Goal: Answer question/provide support

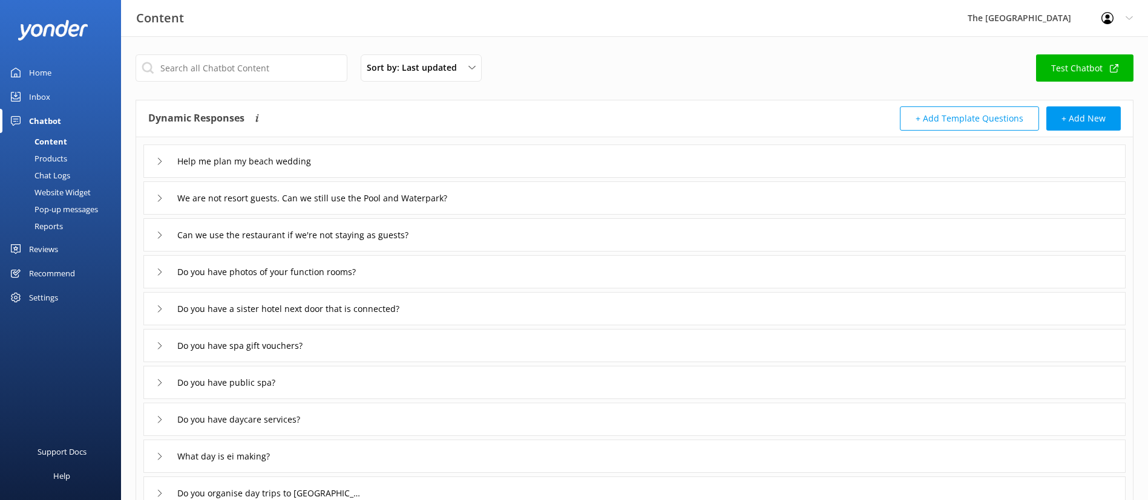
click at [44, 97] on div "Inbox" at bounding box center [39, 97] width 21 height 24
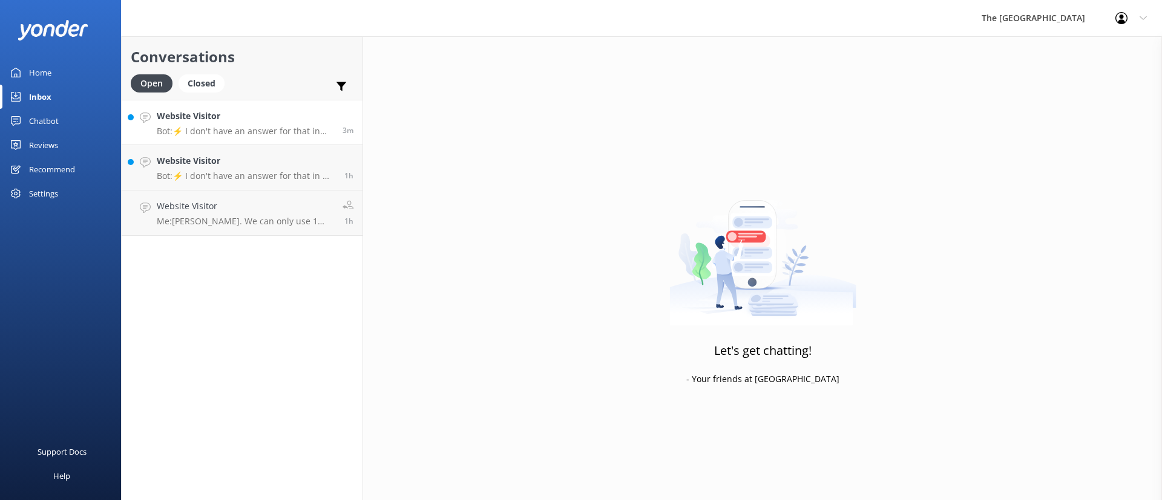
click at [252, 135] on p "Bot: ⚡ I don't have an answer for that in my knowledge base. Please try and rep…" at bounding box center [245, 131] width 177 height 11
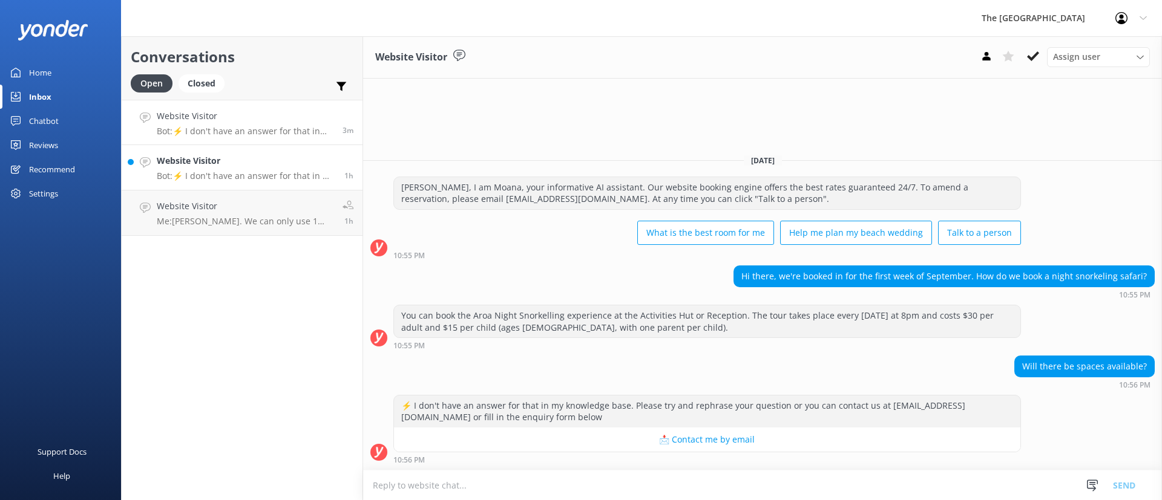
click at [245, 172] on p "Bot: ⚡ I don't have an answer for that in my knowledge base. Please try and rep…" at bounding box center [246, 176] width 178 height 11
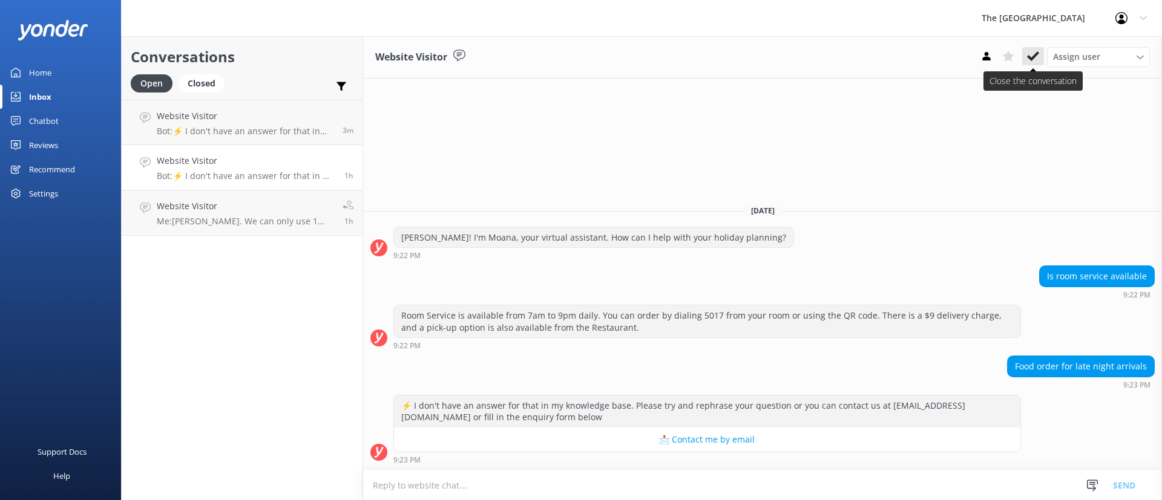
click at [1033, 50] on icon at bounding box center [1033, 56] width 12 height 12
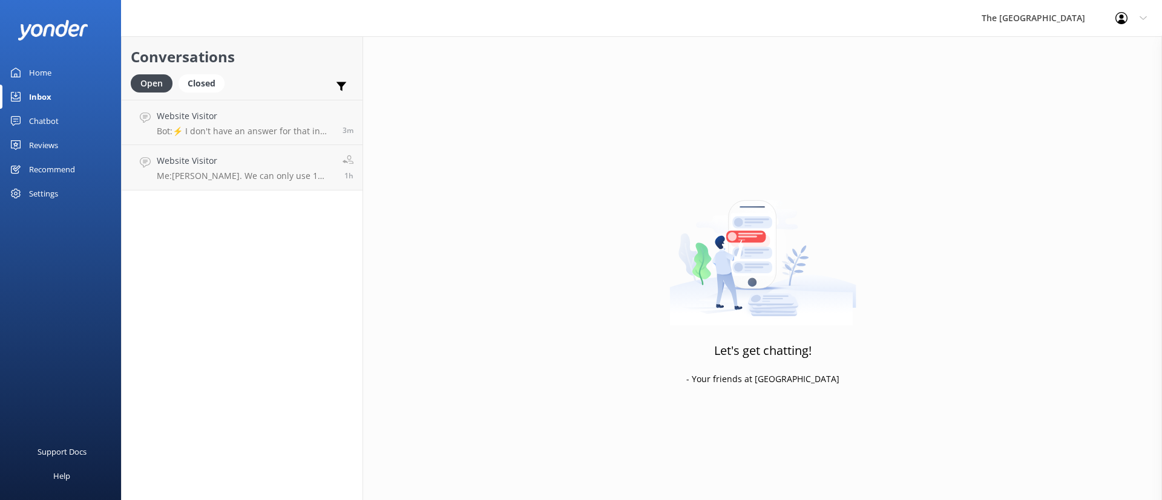
click at [293, 208] on div "Conversations Open Closed Important Assigned to me Unassigned Website Visitor B…" at bounding box center [242, 268] width 242 height 464
click at [270, 172] on p "Me: [PERSON_NAME]. We can only use 1 promo code at a time." at bounding box center [245, 176] width 177 height 11
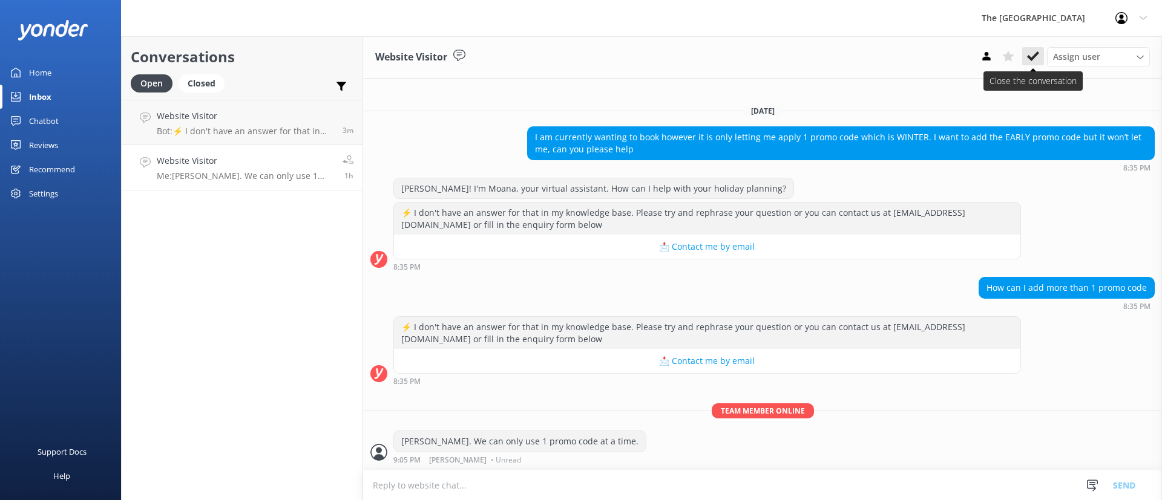
click at [1027, 48] on button at bounding box center [1033, 56] width 22 height 18
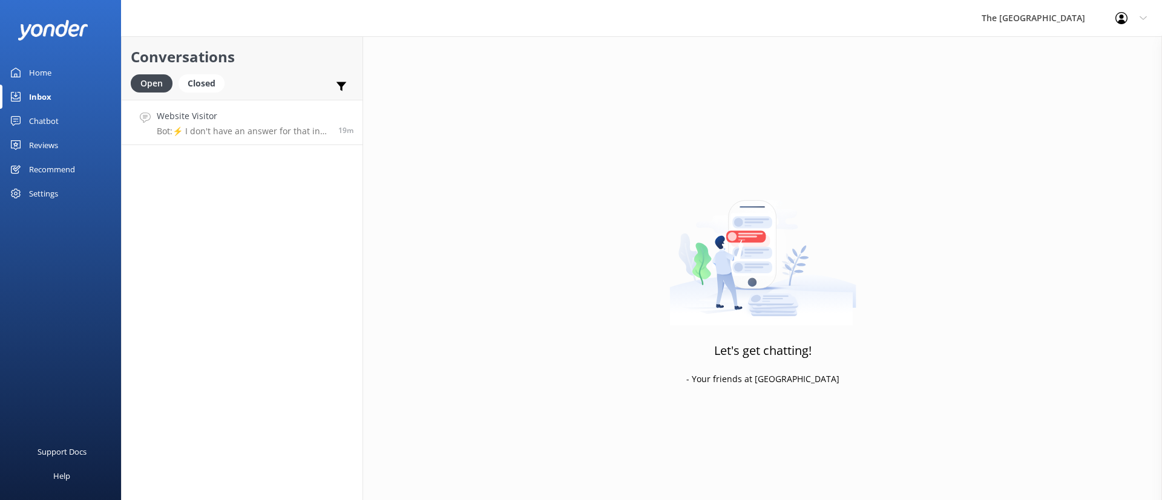
click at [254, 119] on h4 "Website Visitor" at bounding box center [243, 116] width 172 height 13
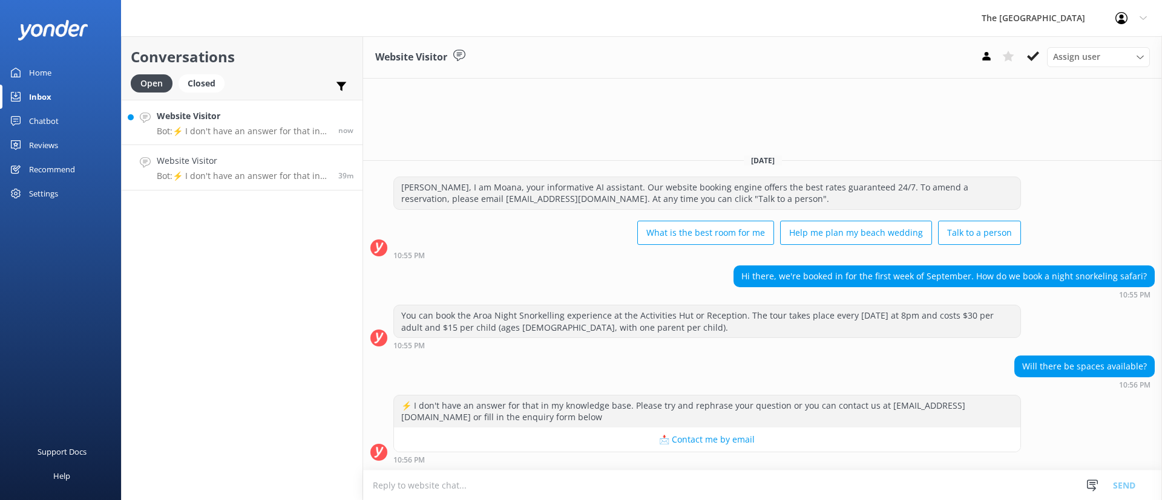
click at [265, 123] on div "Website Visitor Bot: ⚡ I don't have an answer for that in my knowledge base. Pl…" at bounding box center [243, 123] width 172 height 26
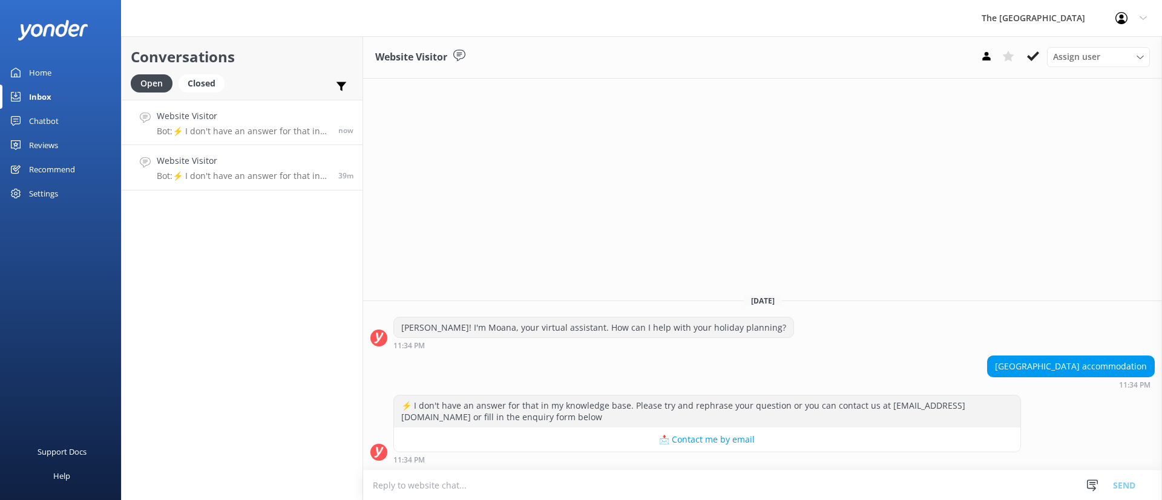
click at [237, 172] on p "Bot: ⚡ I don't have an answer for that in my knowledge base. Please try and rep…" at bounding box center [243, 176] width 172 height 11
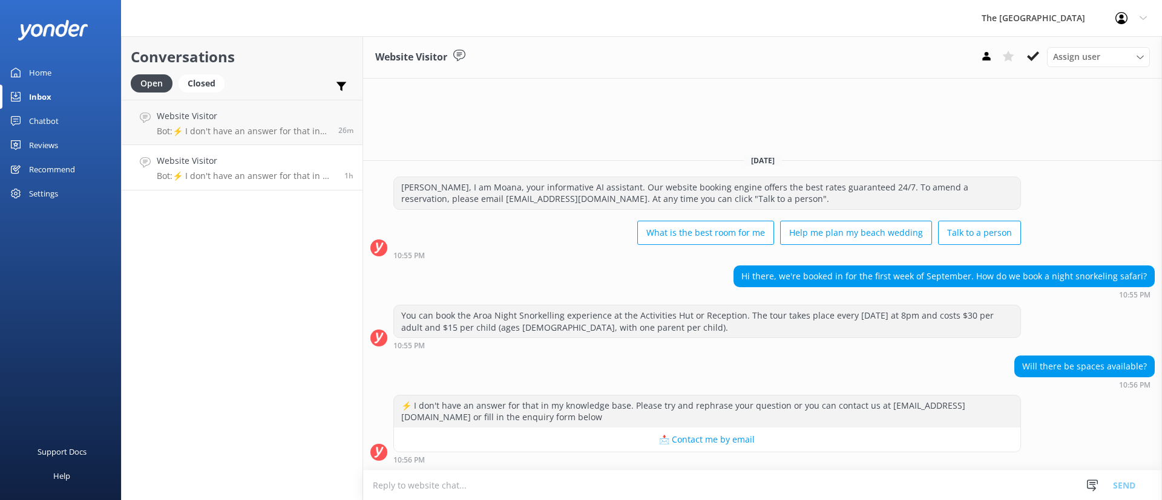
drag, startPoint x: 278, startPoint y: 175, endPoint x: 304, endPoint y: 175, distance: 25.4
click at [278, 175] on p "Bot: ⚡ I don't have an answer for that in my knowledge base. Please try and rep…" at bounding box center [246, 176] width 178 height 11
click at [1038, 51] on icon at bounding box center [1033, 56] width 12 height 12
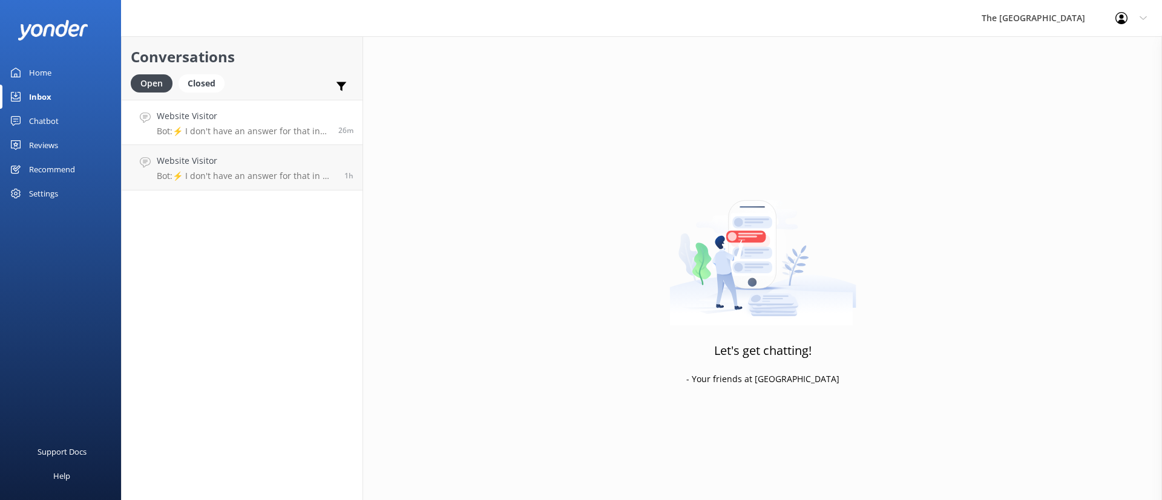
click at [284, 121] on h4 "Website Visitor" at bounding box center [243, 116] width 172 height 13
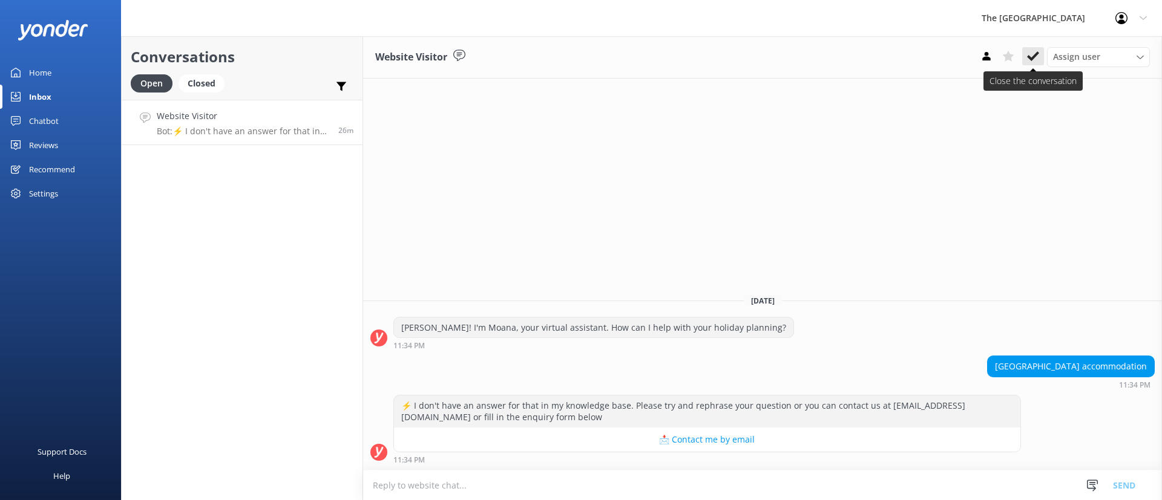
click at [1040, 48] on button at bounding box center [1033, 56] width 22 height 18
